Goal: Task Accomplishment & Management: Manage account settings

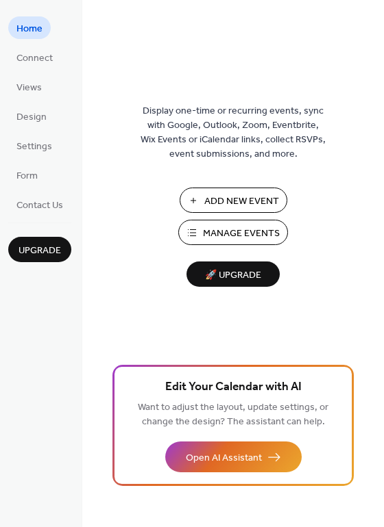
click at [219, 229] on span "Manage Events" at bounding box center [241, 234] width 77 height 14
click at [238, 231] on span "Manage Events" at bounding box center [241, 234] width 77 height 14
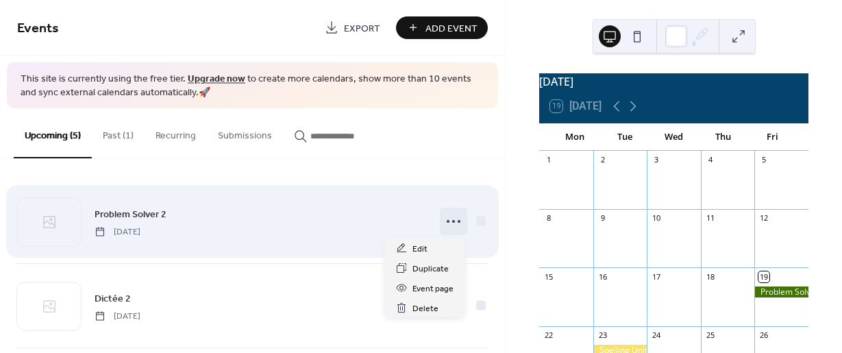
click at [453, 221] on icon at bounding box center [453, 221] width 22 height 22
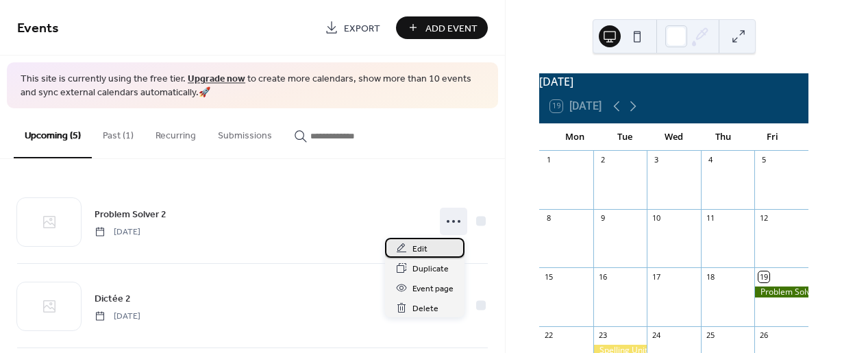
click at [433, 250] on div "Edit" at bounding box center [424, 248] width 79 height 20
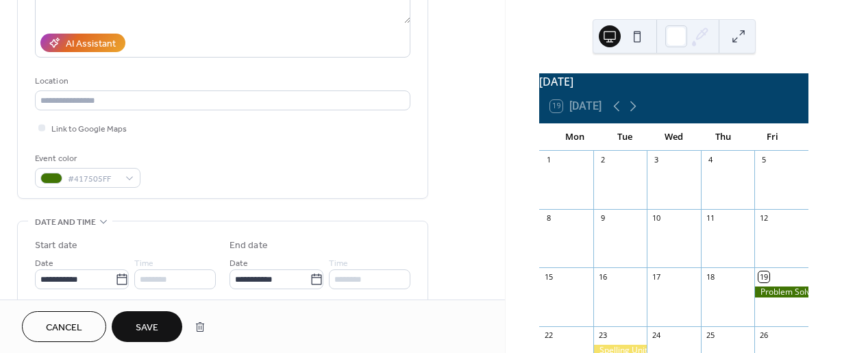
scroll to position [226, 0]
type input "**********"
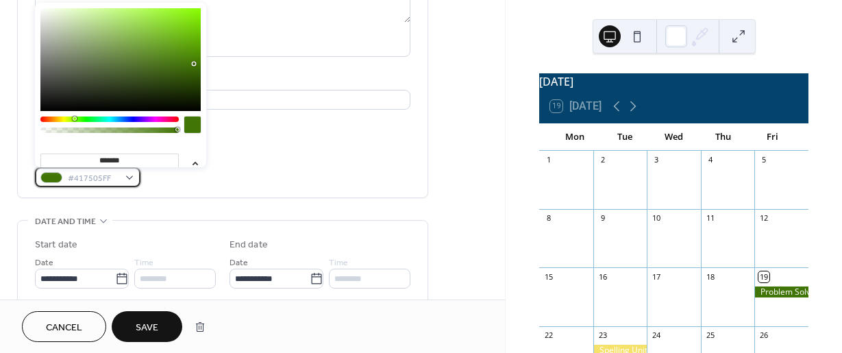
click at [127, 176] on div "#417505FF" at bounding box center [87, 177] width 105 height 20
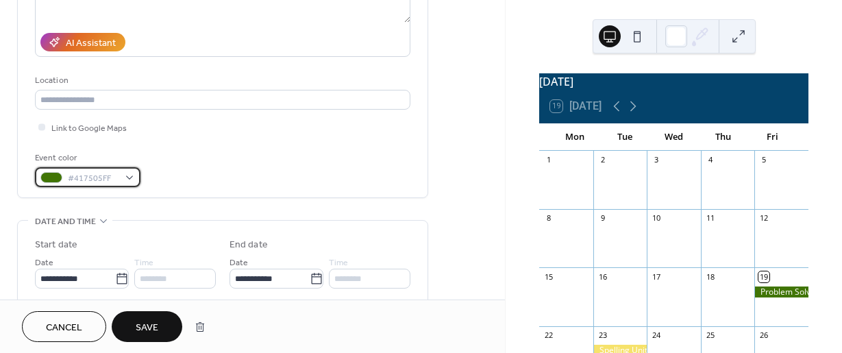
click at [127, 176] on div "#417505FF" at bounding box center [87, 177] width 105 height 20
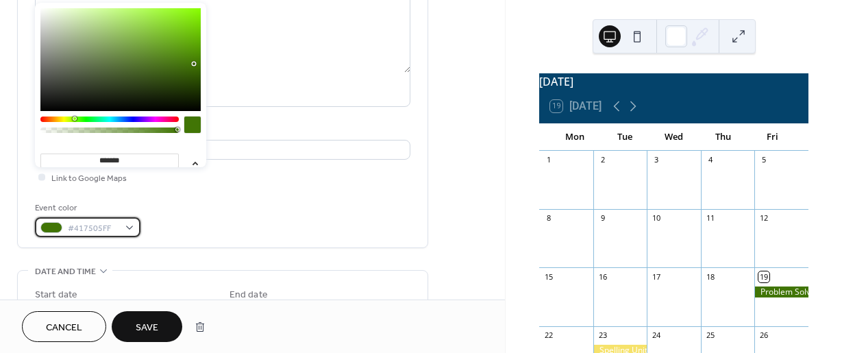
scroll to position [194, 0]
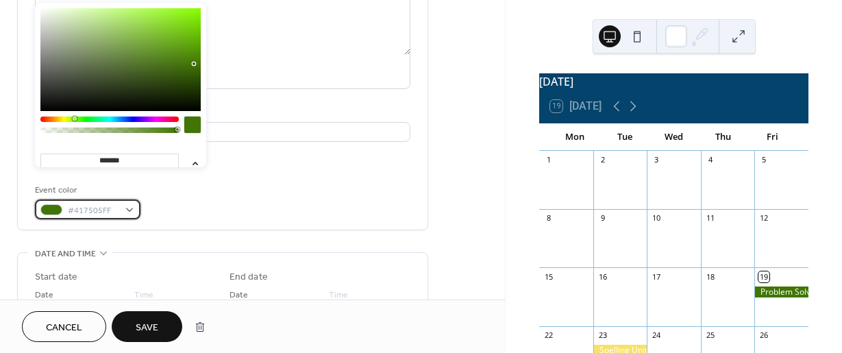
click at [129, 211] on div "#417505FF" at bounding box center [87, 209] width 105 height 20
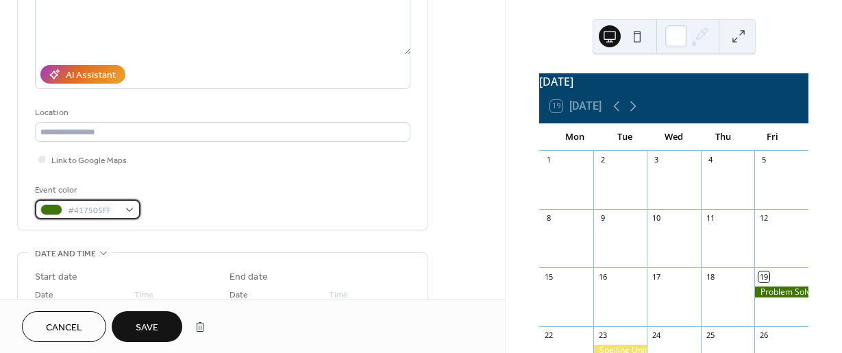
click at [129, 211] on div "#417505FF" at bounding box center [87, 209] width 105 height 20
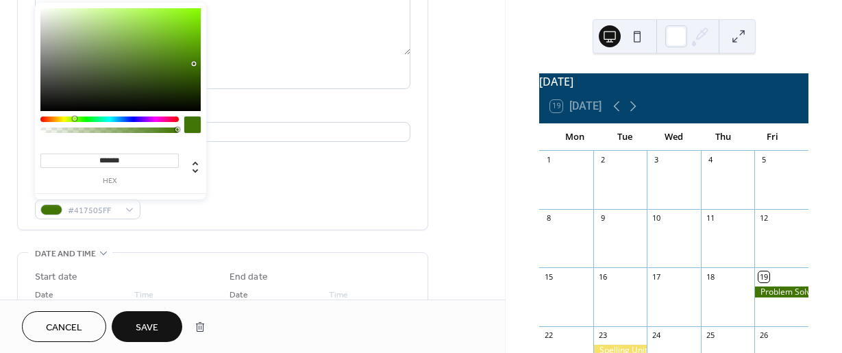
type input "*******"
click at [43, 9] on div at bounding box center [120, 59] width 160 height 103
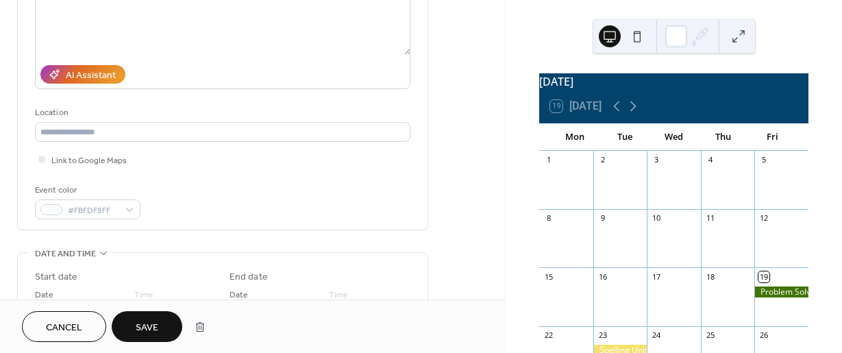
click at [142, 324] on span "Save" at bounding box center [147, 328] width 23 height 14
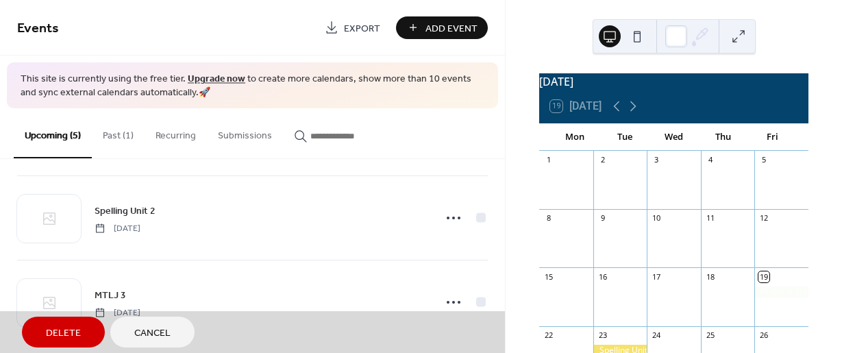
scroll to position [268, 0]
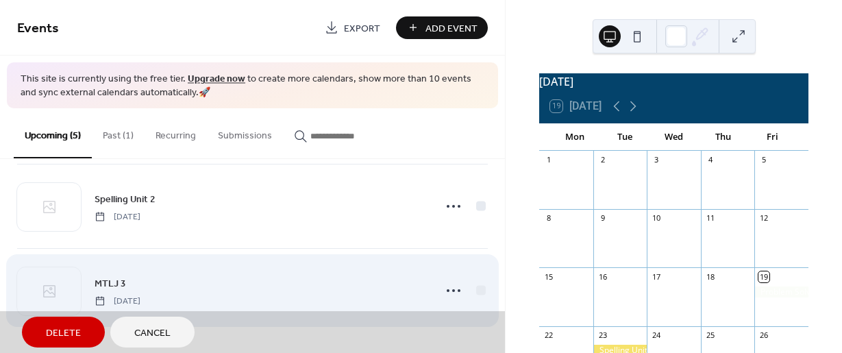
click at [445, 292] on div "MTLJ 3 Friday, September 26, 2025" at bounding box center [252, 290] width 471 height 84
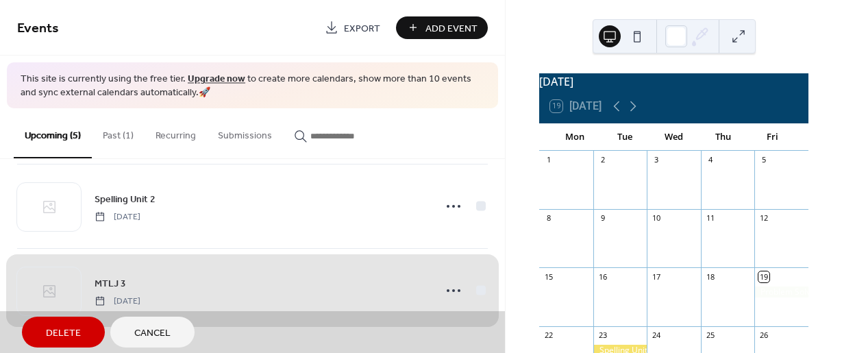
click at [448, 287] on div "MTLJ 3 Friday, September 26, 2025" at bounding box center [252, 290] width 471 height 84
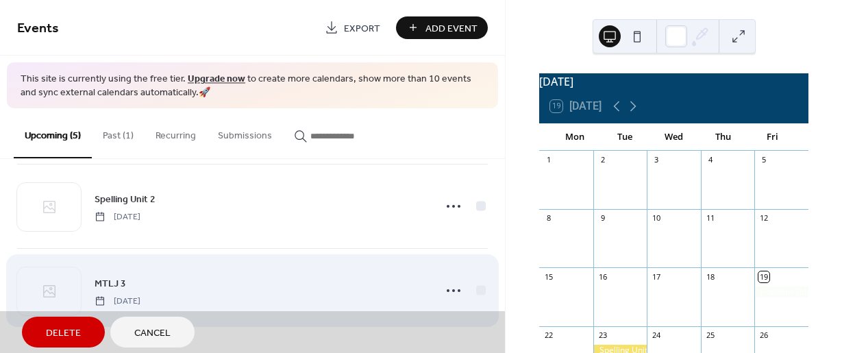
click at [448, 287] on div "MTLJ 3 Friday, September 26, 2025" at bounding box center [252, 290] width 471 height 84
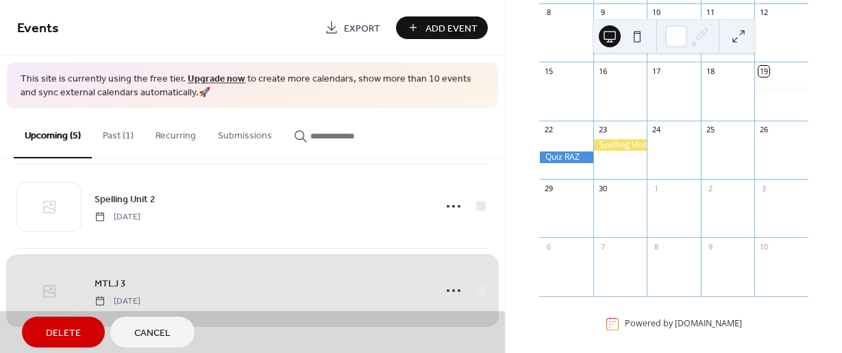
scroll to position [208, 0]
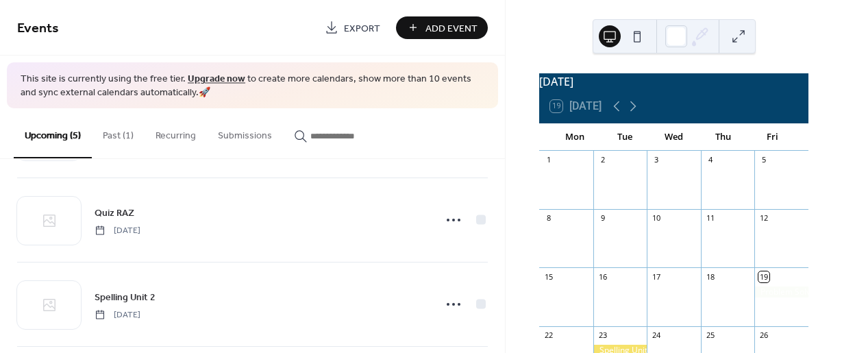
scroll to position [268, 0]
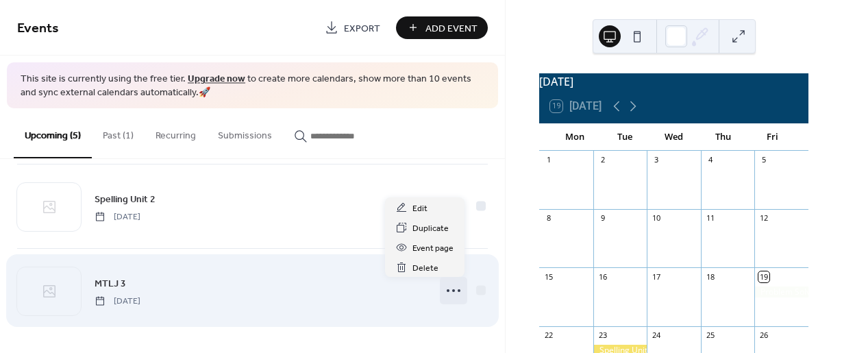
click at [450, 288] on icon at bounding box center [453, 290] width 22 height 22
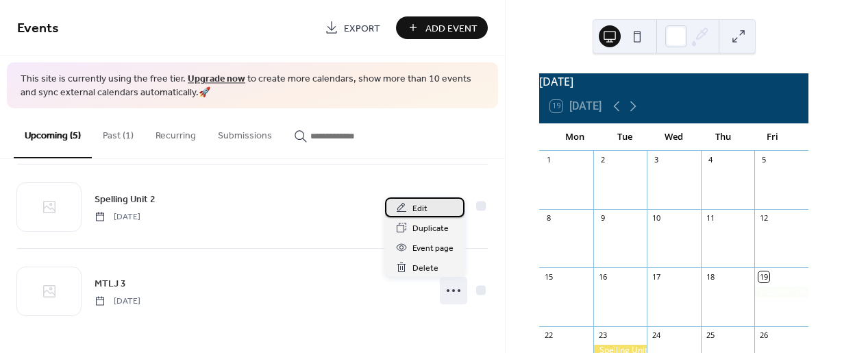
click at [436, 210] on div "Edit" at bounding box center [424, 207] width 79 height 20
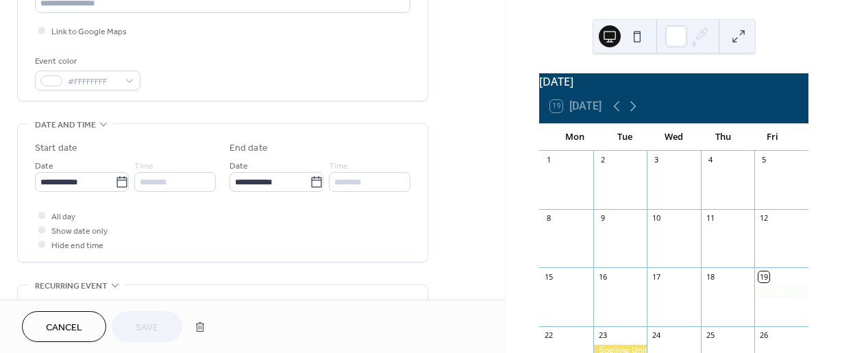
scroll to position [284, 0]
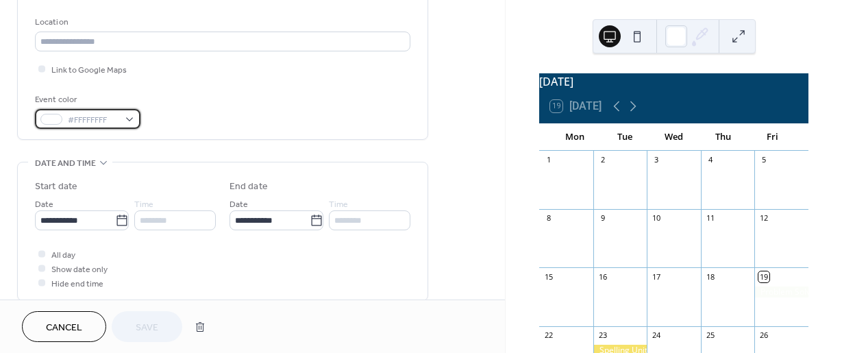
click at [127, 117] on div "#FFFFFFFF" at bounding box center [87, 119] width 105 height 20
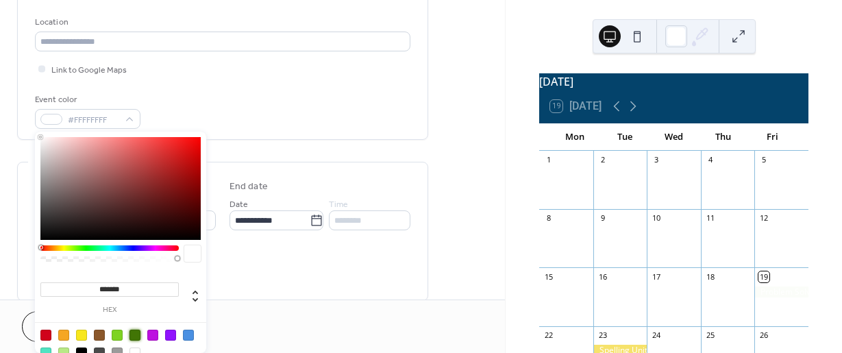
click at [131, 332] on div at bounding box center [134, 334] width 11 height 11
type input "*******"
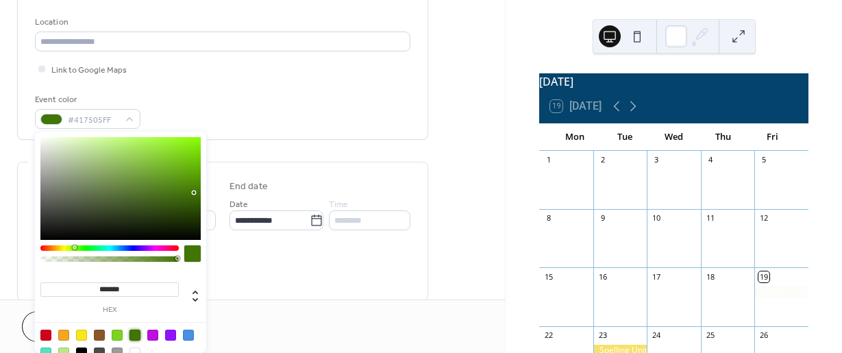
drag, startPoint x: 504, startPoint y: 107, endPoint x: 505, endPoint y: 168, distance: 61.0
click at [505, 168] on div "**********" at bounding box center [421, 176] width 842 height 353
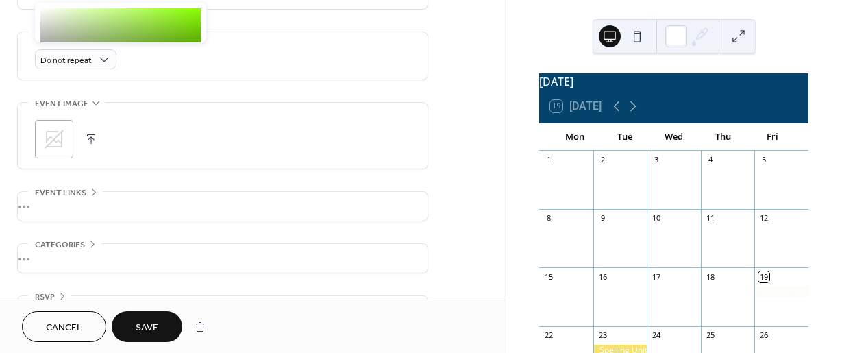
scroll to position [615, 0]
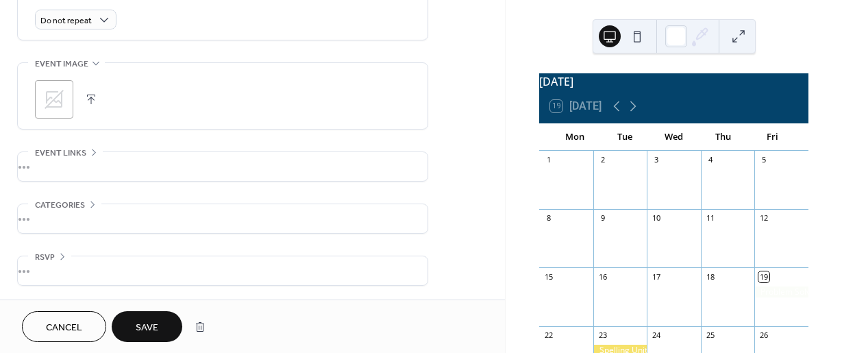
click at [155, 327] on span "Save" at bounding box center [147, 328] width 23 height 14
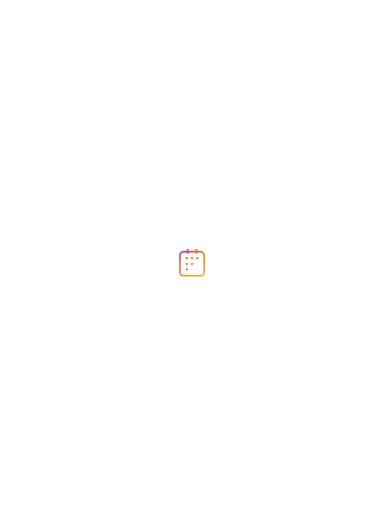
drag, startPoint x: 0, startPoint y: 0, endPoint x: 379, endPoint y: 44, distance: 382.0
click at [379, 44] on div at bounding box center [192, 263] width 384 height 527
click at [376, 69] on div at bounding box center [192, 263] width 384 height 527
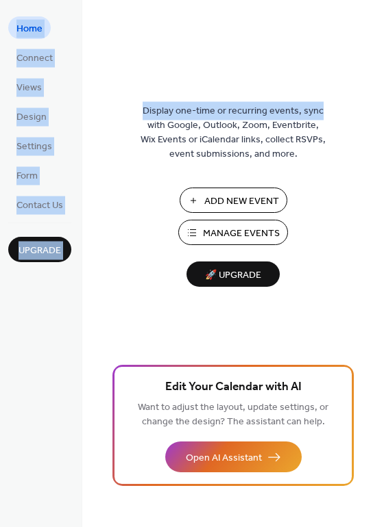
click at [218, 231] on span "Manage Events" at bounding box center [241, 234] width 77 height 14
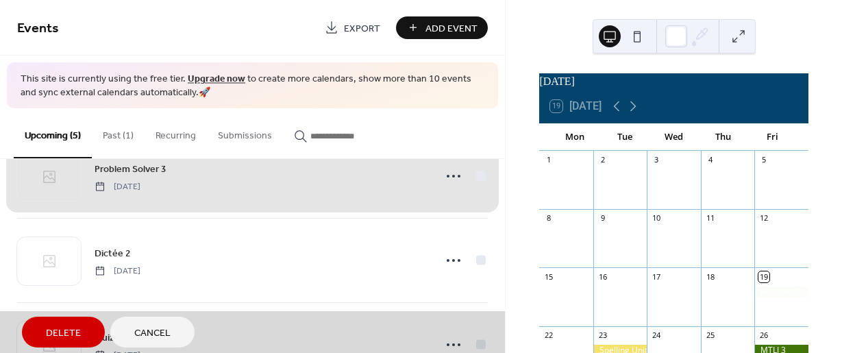
scroll to position [47, 0]
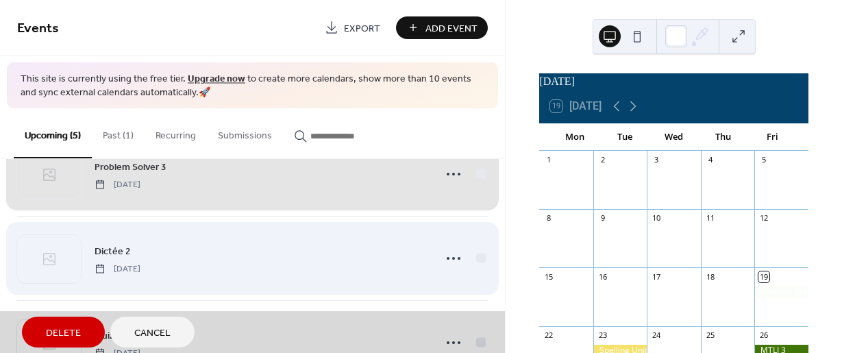
click at [450, 260] on div "Dictée 2 [DATE]" at bounding box center [252, 258] width 471 height 84
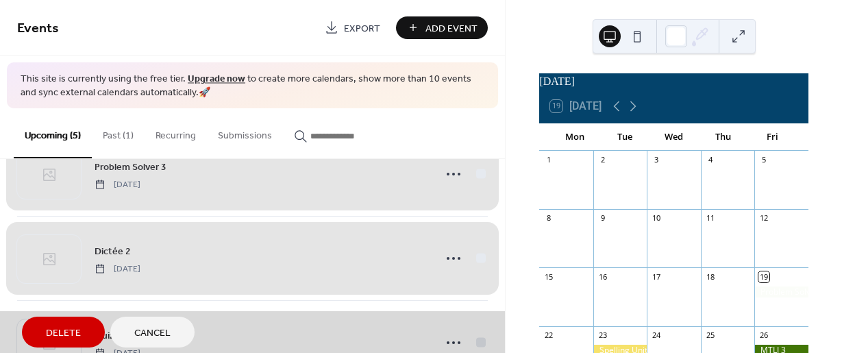
click at [450, 260] on div "Dictée 2 [DATE]" at bounding box center [252, 258] width 471 height 84
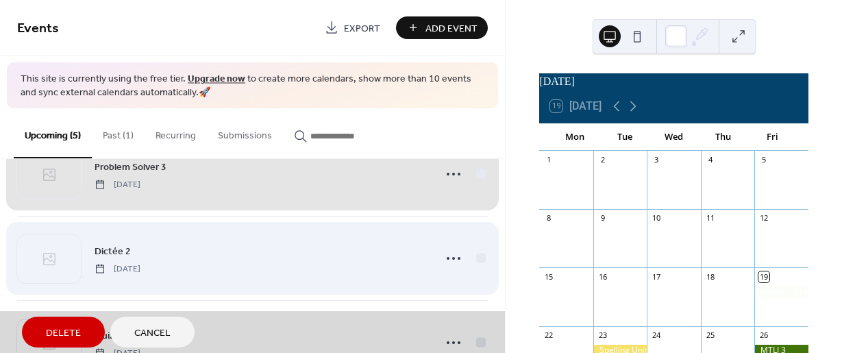
click at [450, 260] on div "Dictée 2 [DATE]" at bounding box center [252, 258] width 471 height 84
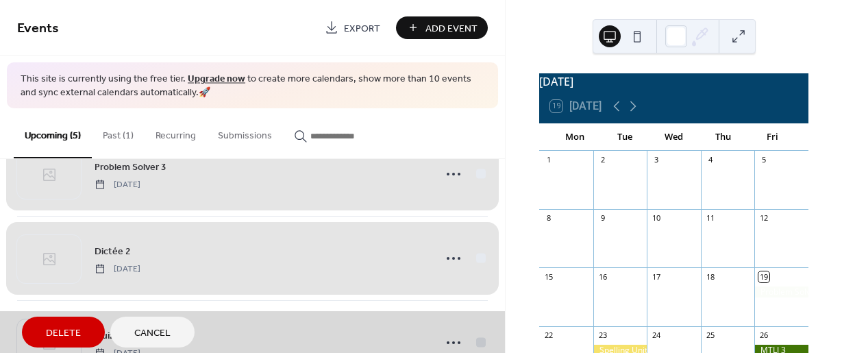
click at [450, 260] on div "Dictée 2 [DATE]" at bounding box center [252, 258] width 471 height 84
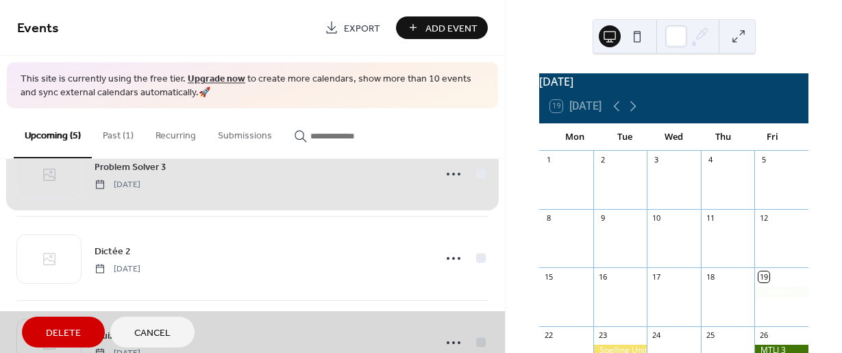
click at [449, 177] on div "Problem Solver 3 [DATE]" at bounding box center [252, 174] width 471 height 84
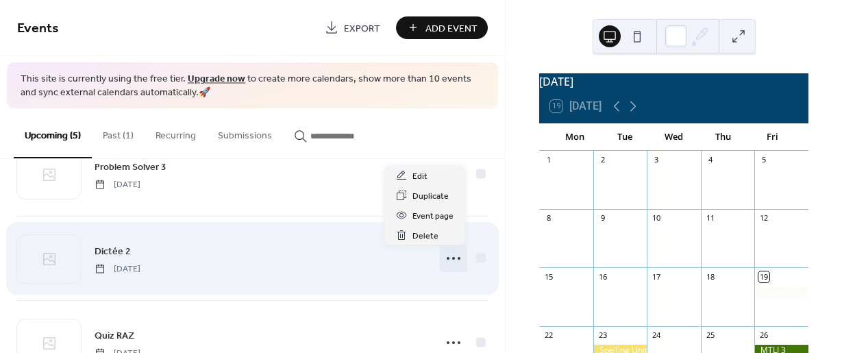
click at [447, 260] on icon at bounding box center [453, 258] width 22 height 22
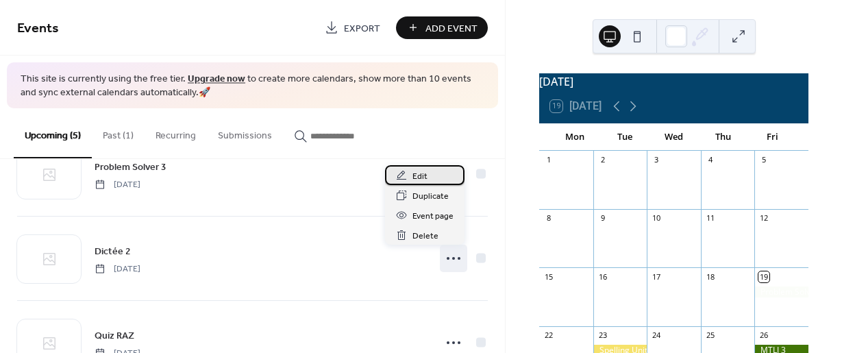
click at [422, 177] on span "Edit" at bounding box center [419, 176] width 15 height 14
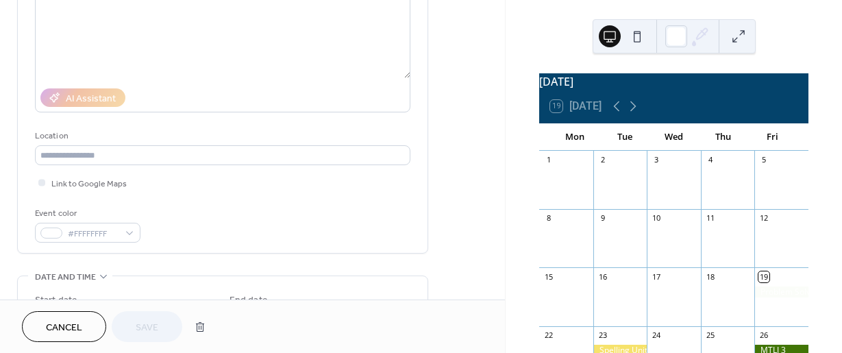
scroll to position [237, 0]
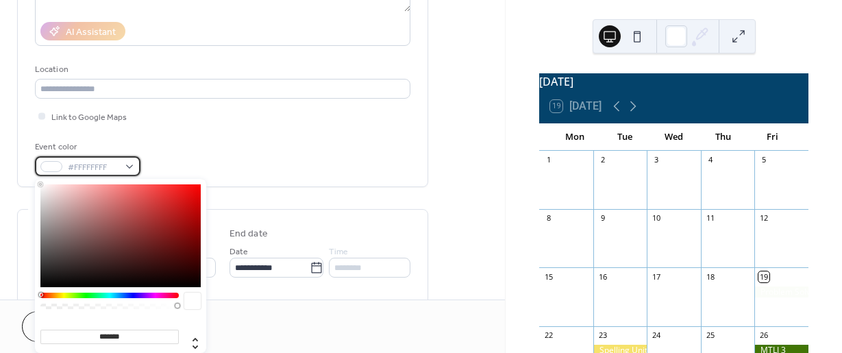
click at [128, 164] on div "#FFFFFFFF" at bounding box center [87, 166] width 105 height 20
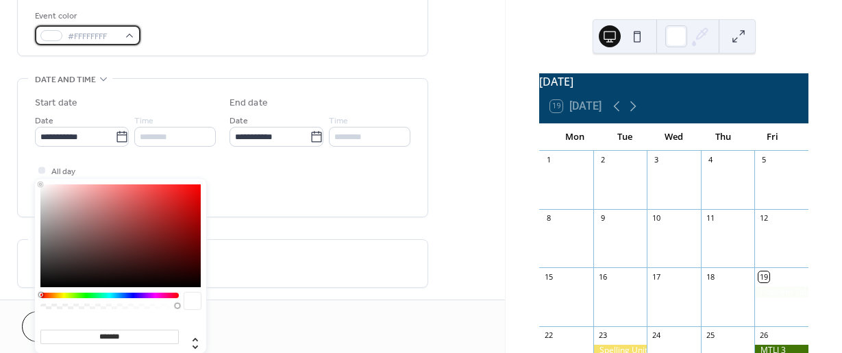
scroll to position [370, 0]
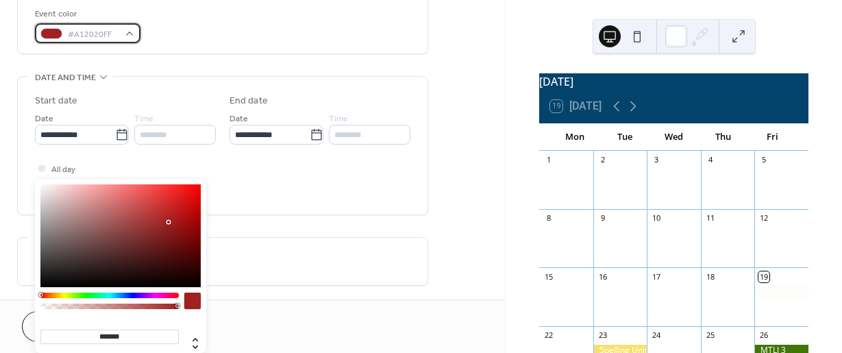
type input "*******"
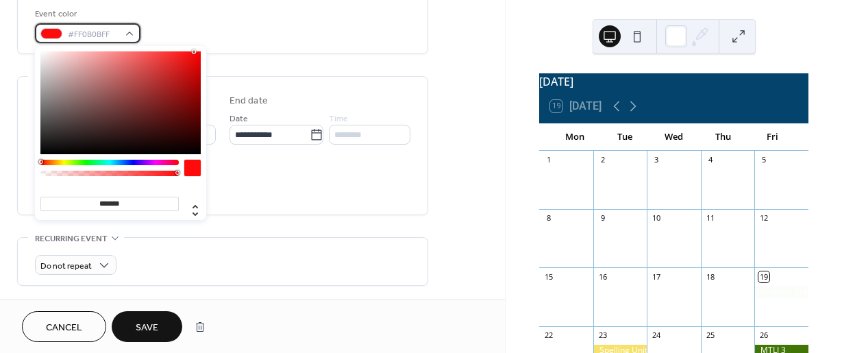
click at [130, 29] on div "#FF0B0BFF" at bounding box center [87, 33] width 105 height 20
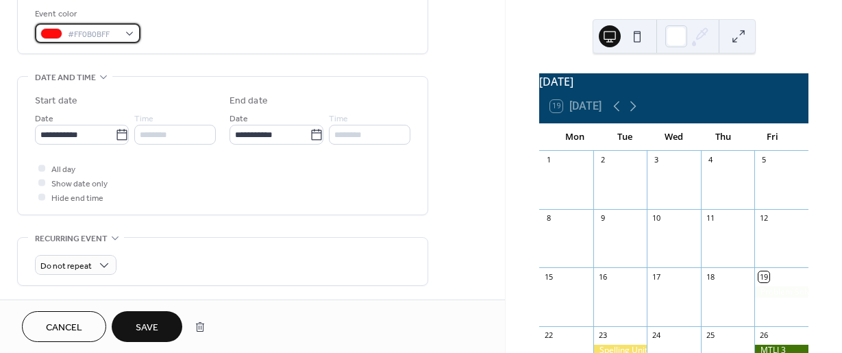
click at [130, 29] on div "#FF0B0BFF" at bounding box center [87, 33] width 105 height 20
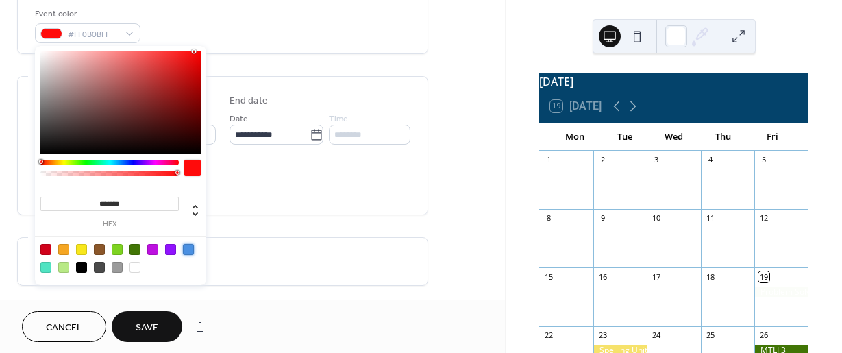
click at [188, 250] on div at bounding box center [188, 249] width 11 height 11
type input "*******"
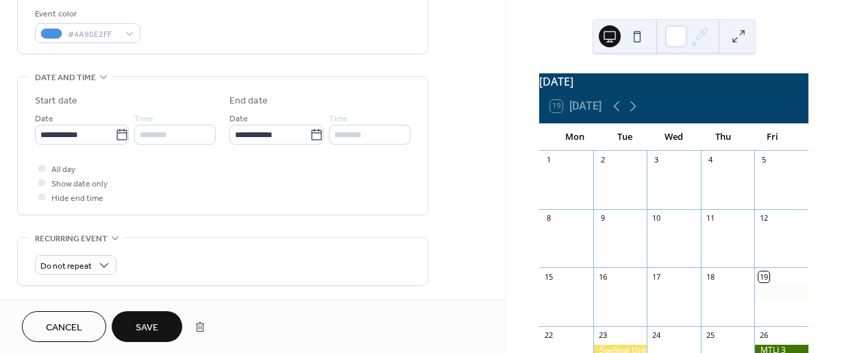
click at [145, 335] on span "Save" at bounding box center [147, 328] width 23 height 14
